Goal: Task Accomplishment & Management: Complete application form

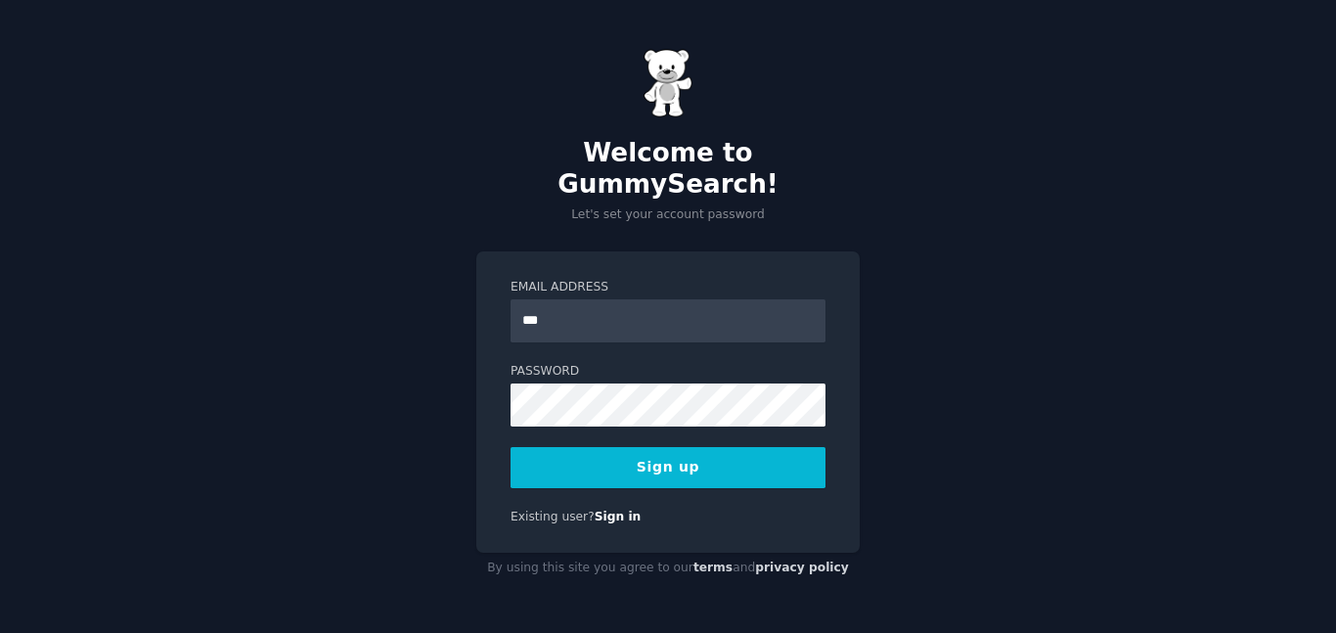
type input "**********"
click at [688, 447] on button "Sign up" at bounding box center [667, 467] width 315 height 41
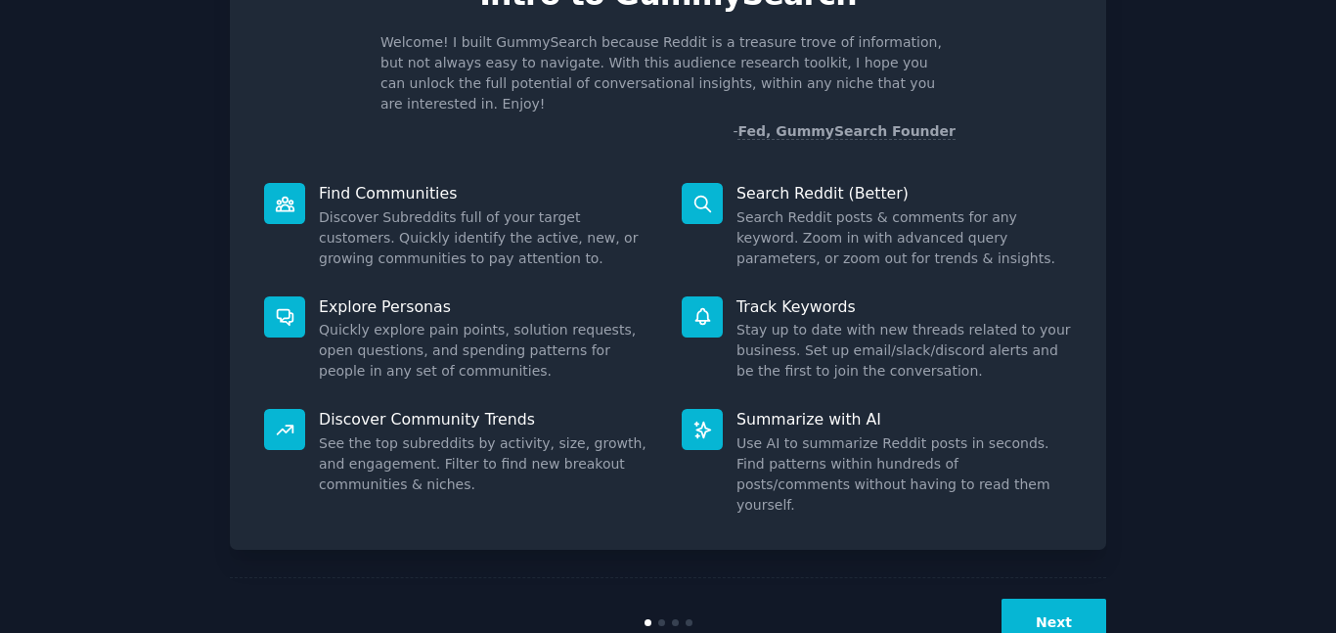
scroll to position [133, 0]
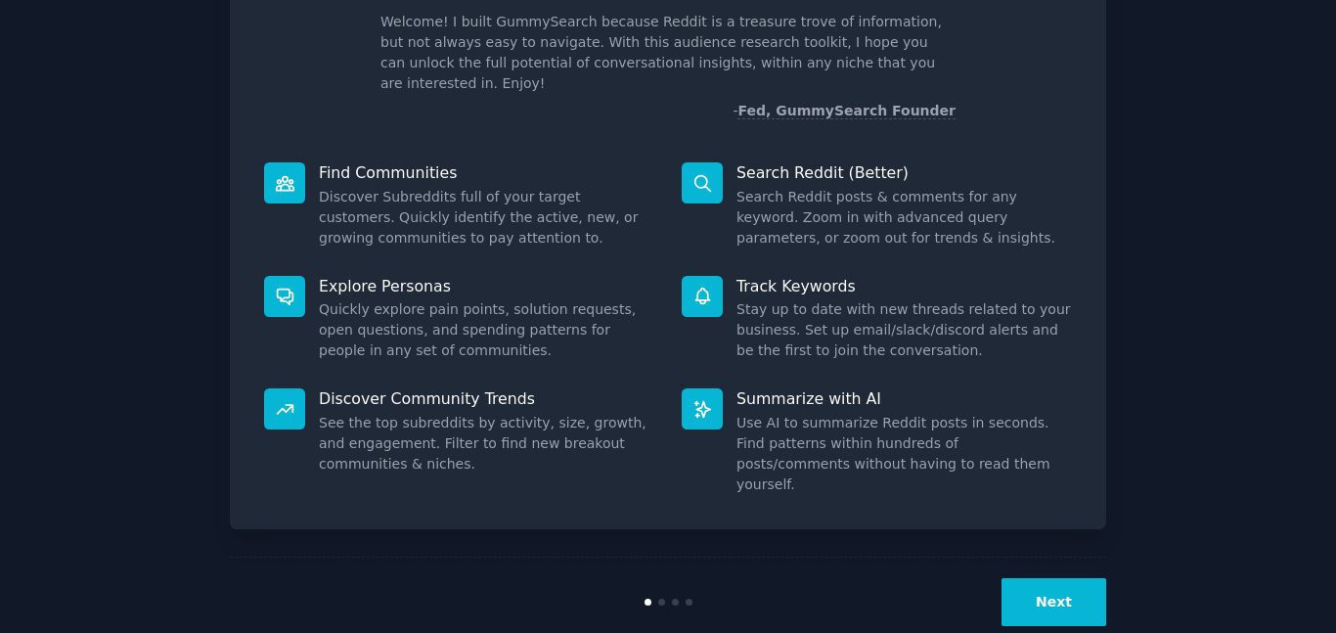
click at [1065, 578] on button "Next" at bounding box center [1053, 602] width 105 height 48
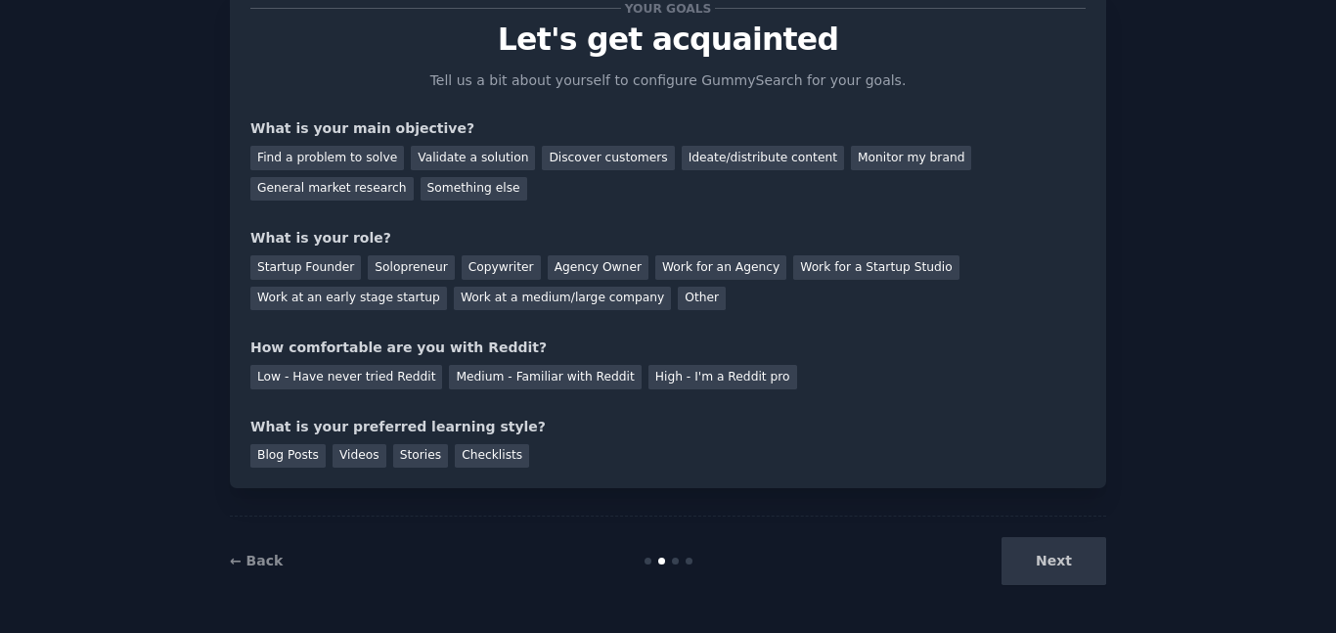
scroll to position [67, 0]
click at [420, 192] on div "Something else" at bounding box center [473, 189] width 107 height 24
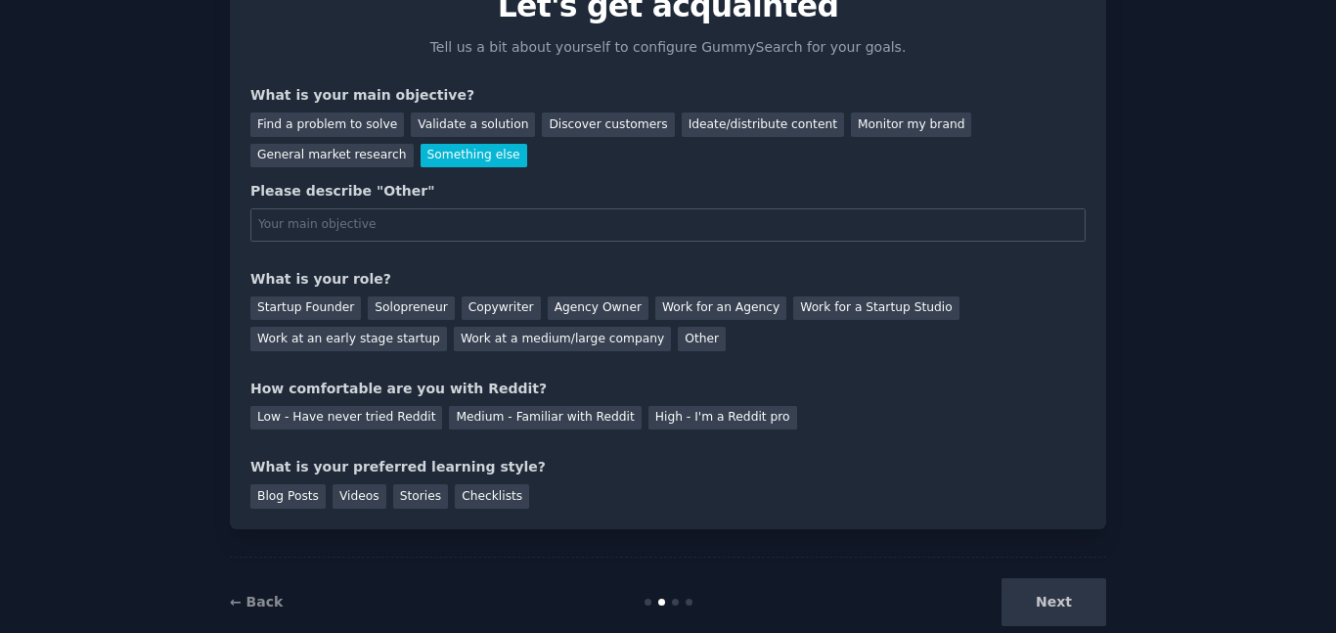
scroll to position [103, 0]
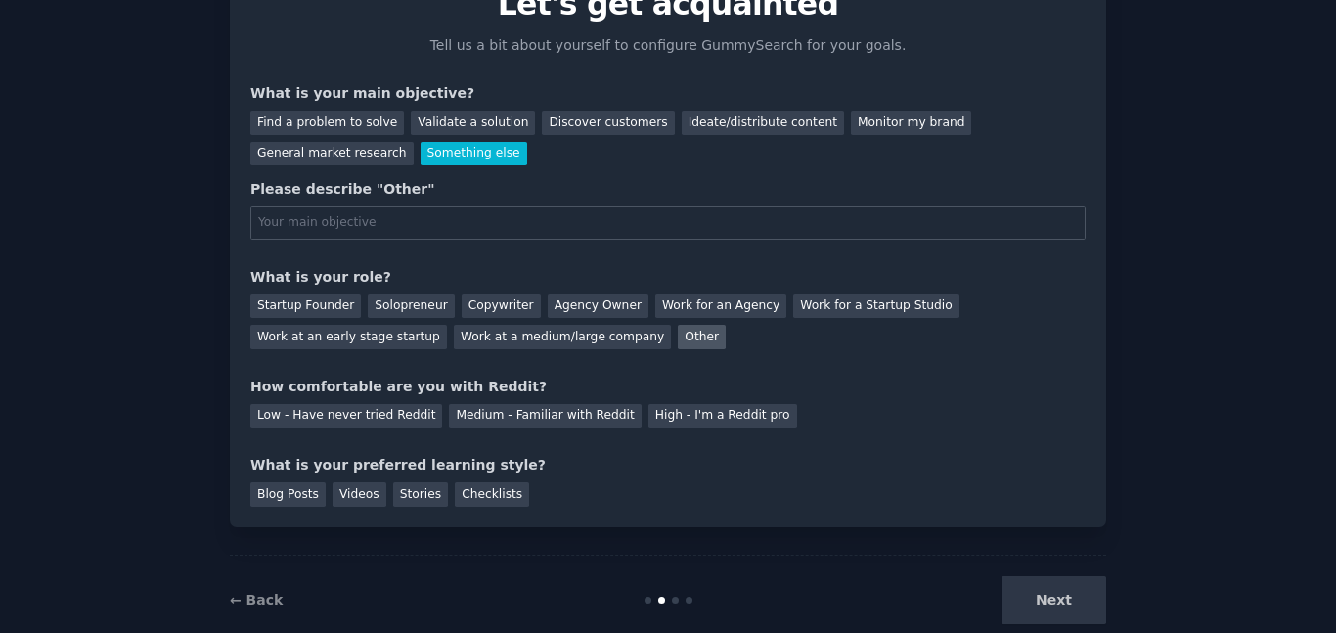
click at [678, 344] on div "Other" at bounding box center [702, 337] width 48 height 24
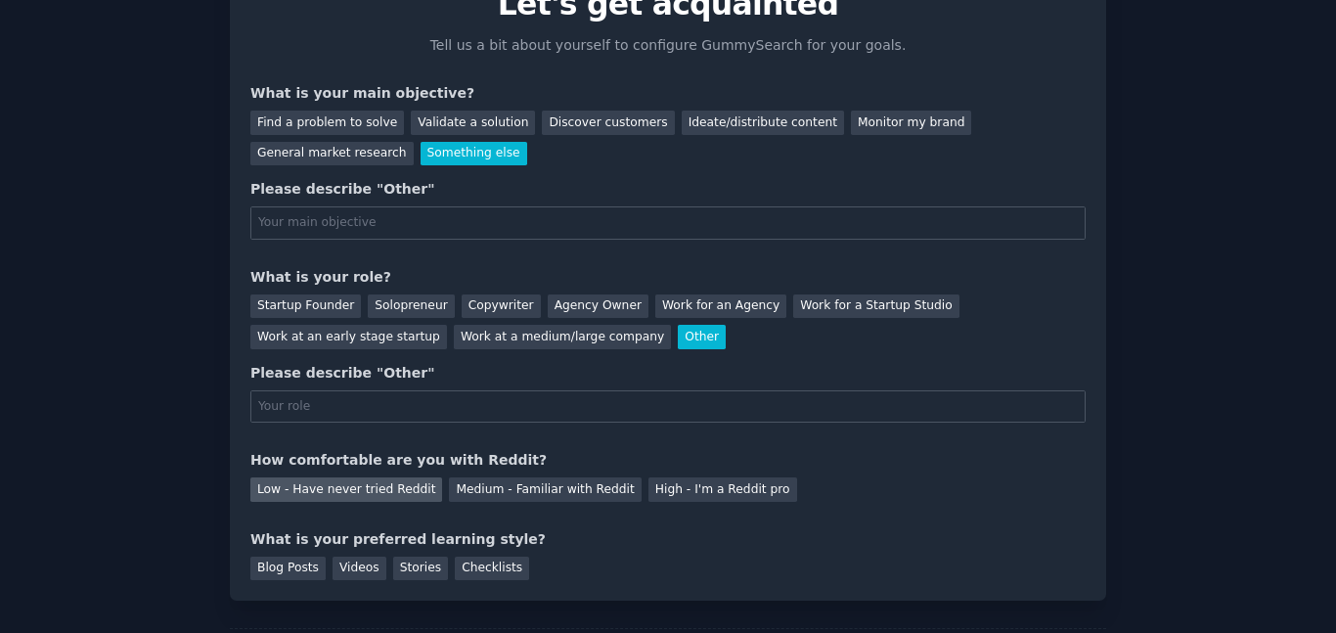
click at [339, 492] on div "Low - Have never tried Reddit" at bounding box center [346, 489] width 192 height 24
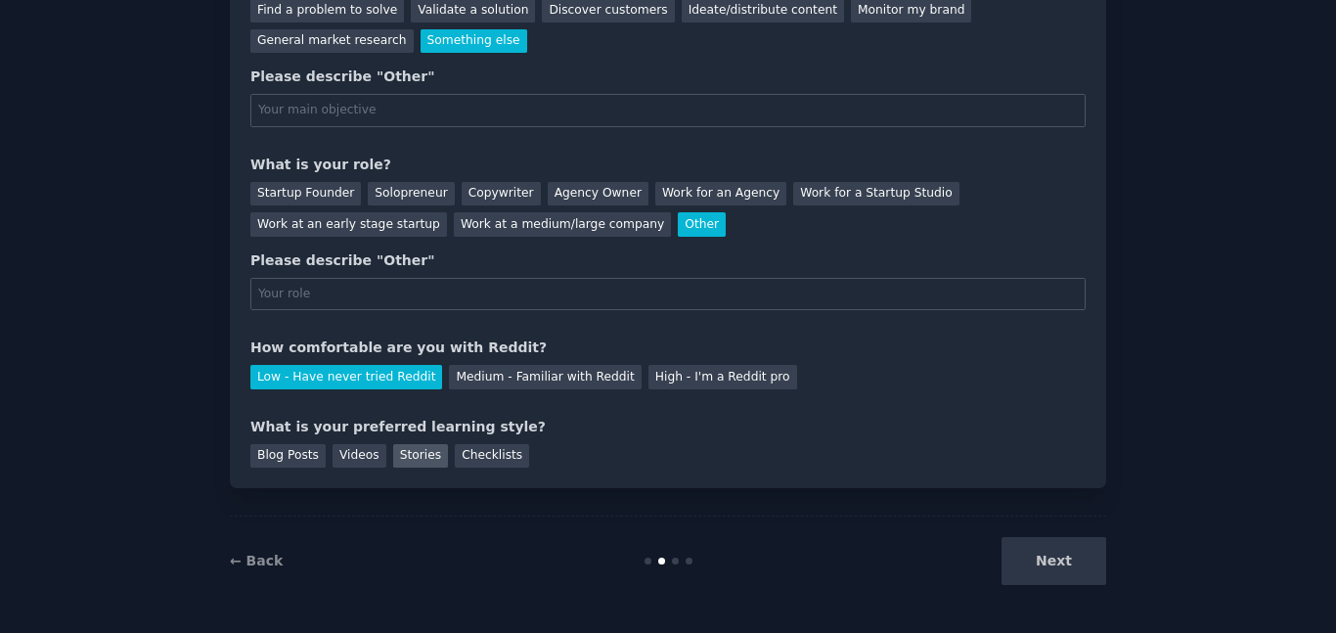
click at [411, 459] on div "Stories" at bounding box center [420, 456] width 55 height 24
click at [626, 310] on div "Your goals Let's get acquainted Tell us a bit about yourself to configure Gummy…" at bounding box center [667, 163] width 835 height 607
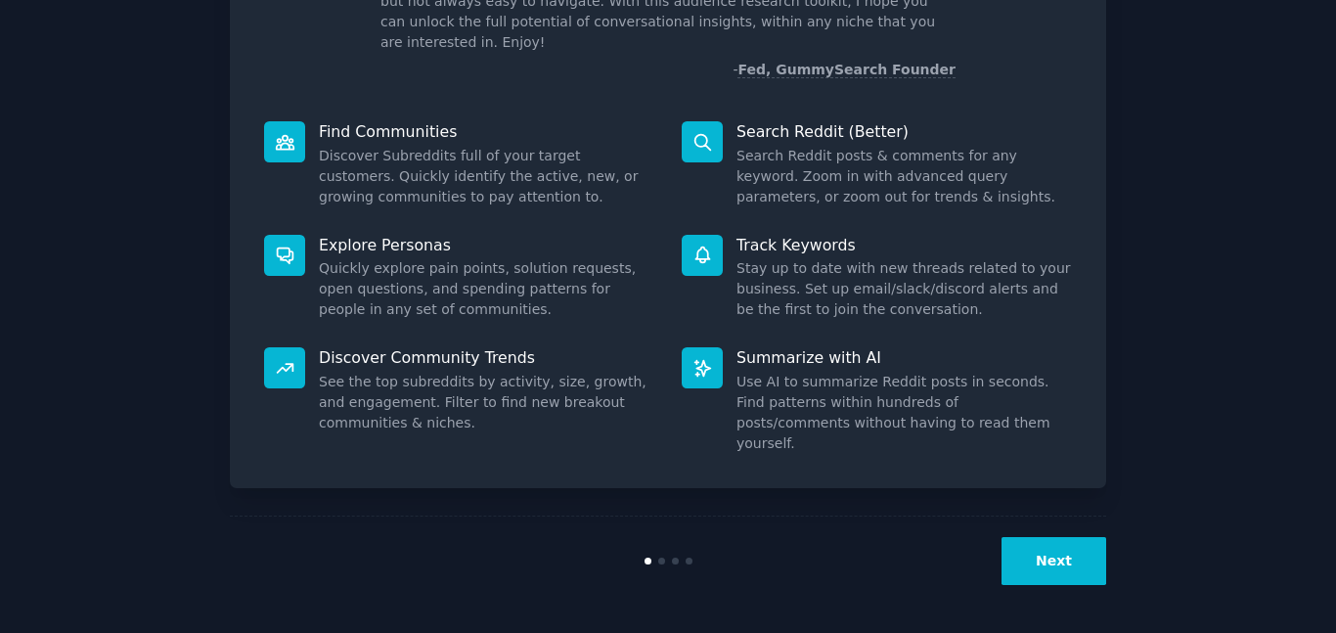
scroll to position [133, 0]
